Goal: Task Accomplishment & Management: Manage account settings

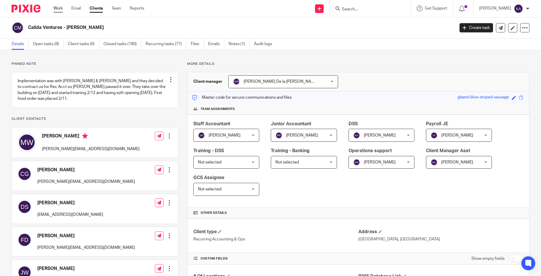
click at [56, 8] on link "Work" at bounding box center [57, 8] width 9 height 6
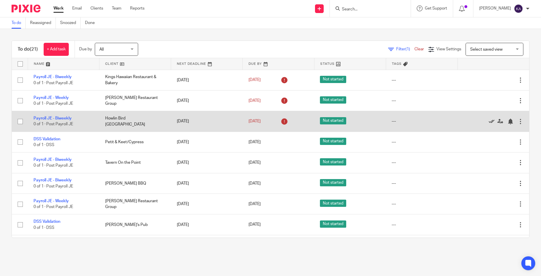
click at [489, 121] on icon at bounding box center [492, 121] width 6 height 6
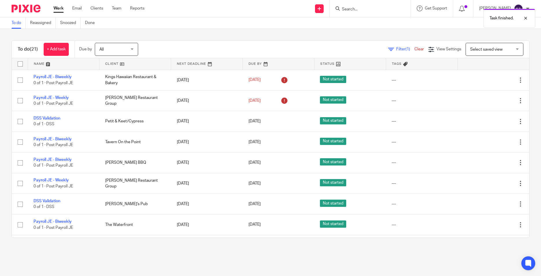
click at [65, 64] on link at bounding box center [63, 64] width 71 height 12
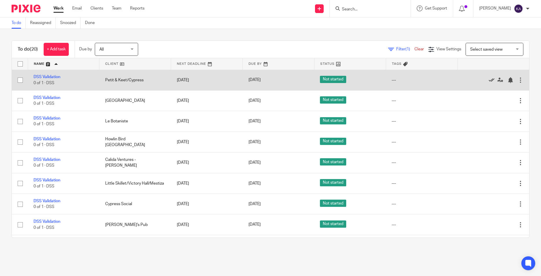
click at [489, 80] on icon at bounding box center [492, 80] width 6 height 6
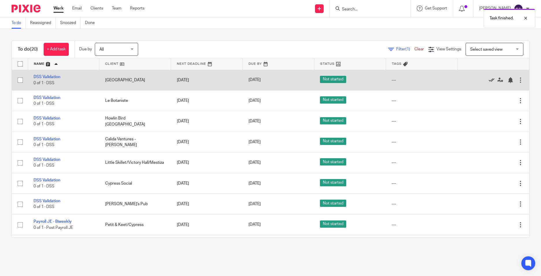
click at [489, 80] on icon at bounding box center [492, 80] width 6 height 6
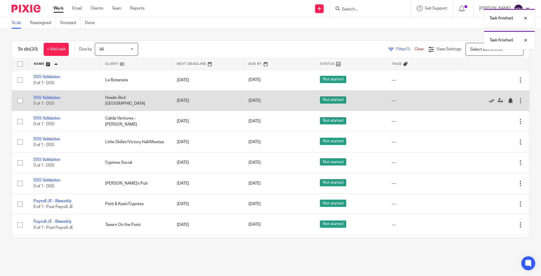
click at [489, 100] on icon at bounding box center [492, 101] width 6 height 6
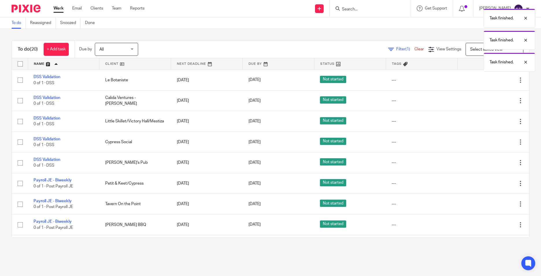
click at [489, 100] on icon at bounding box center [492, 101] width 6 height 6
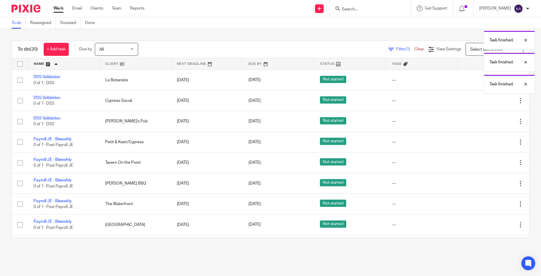
click at [489, 100] on icon at bounding box center [492, 101] width 6 height 6
